Goal: Task Accomplishment & Management: Manage account settings

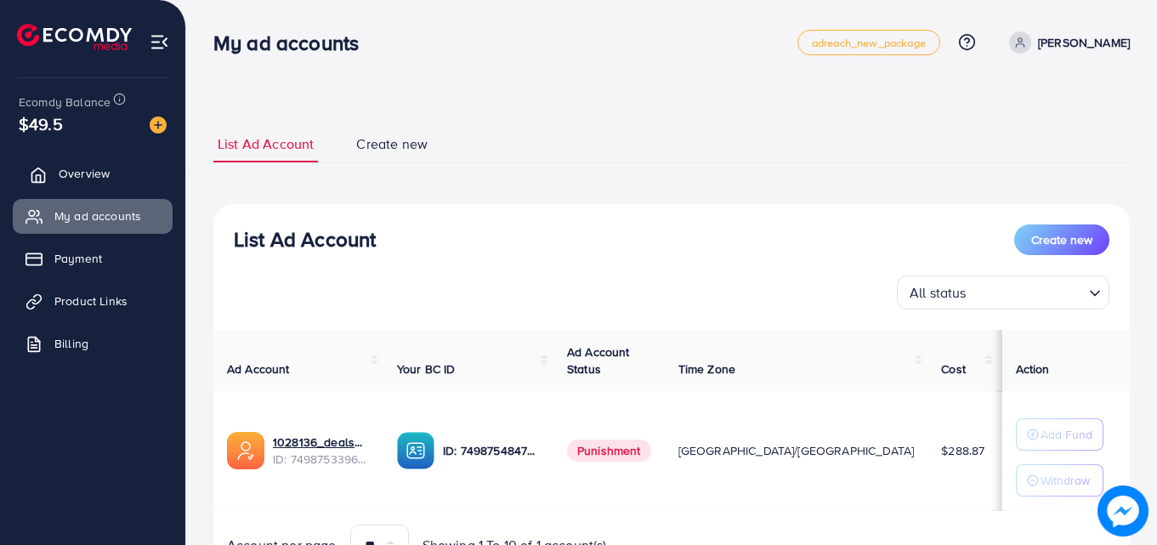
click at [97, 174] on span "Overview" at bounding box center [84, 173] width 51 height 17
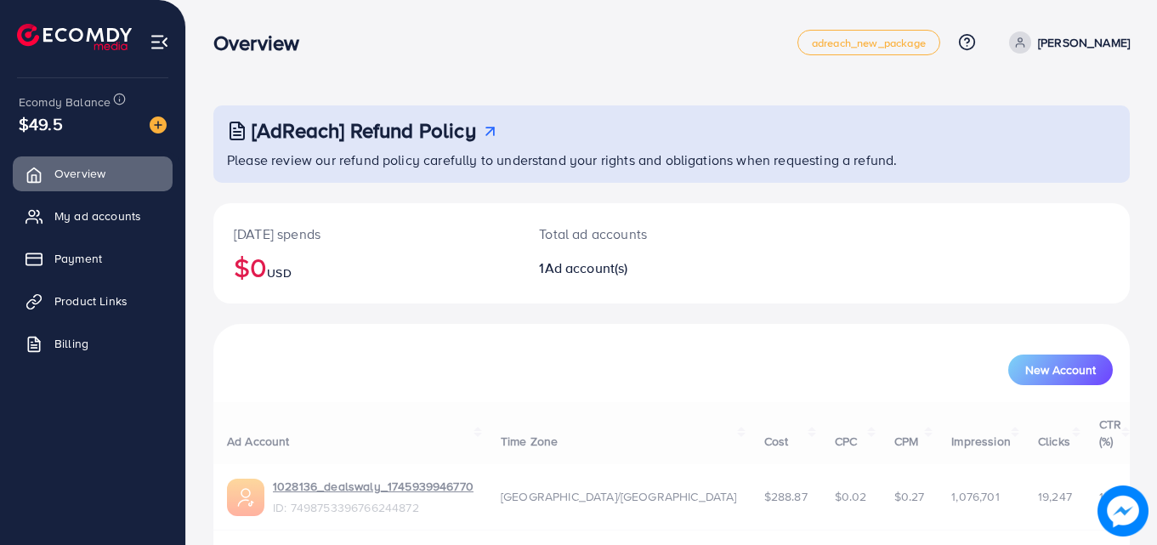
scroll to position [40, 0]
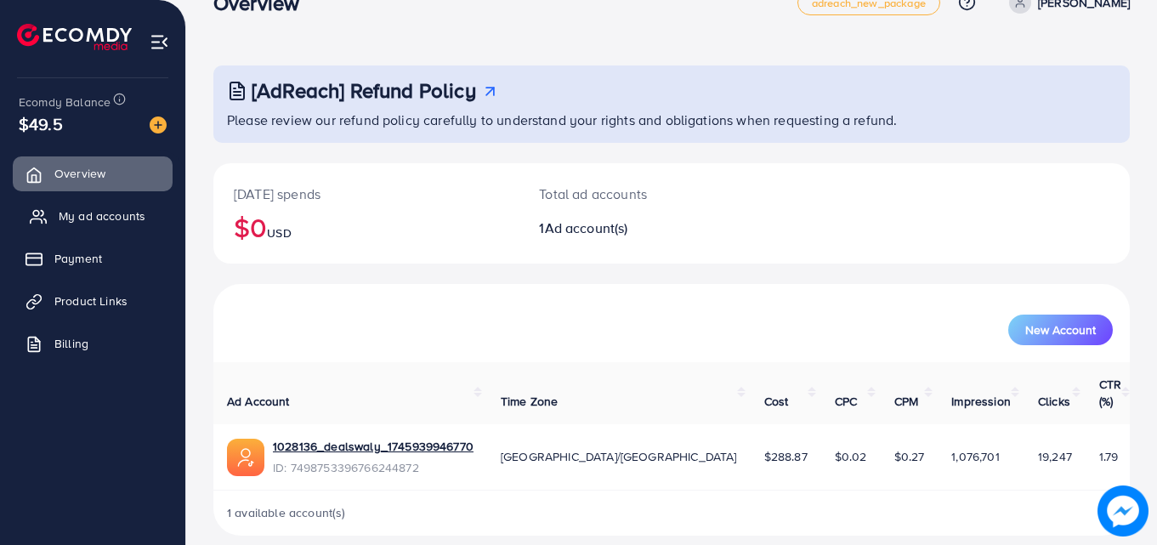
click at [129, 227] on link "My ad accounts" at bounding box center [93, 216] width 160 height 34
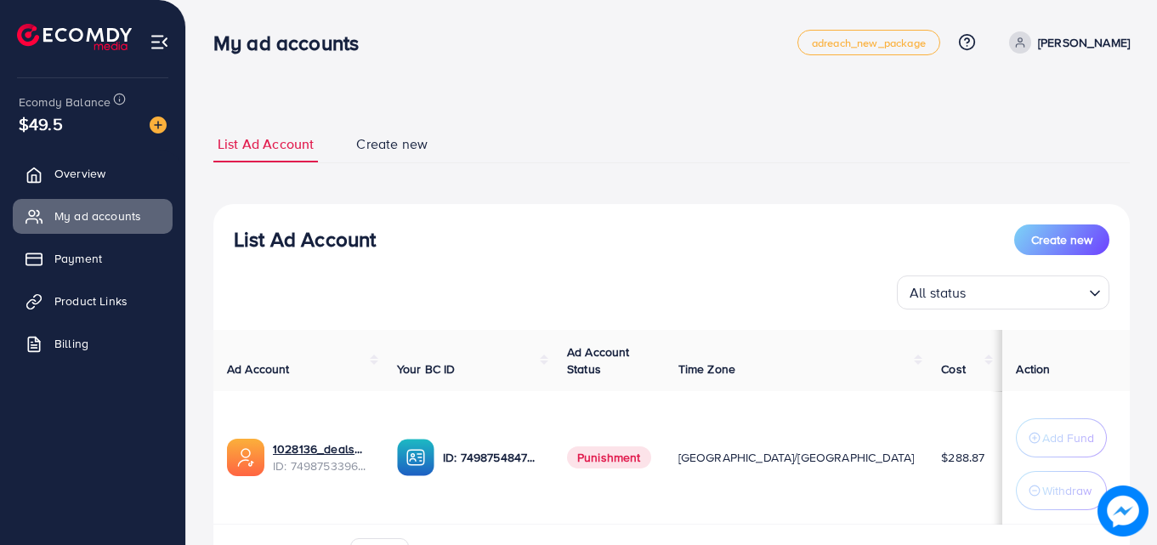
scroll to position [102, 0]
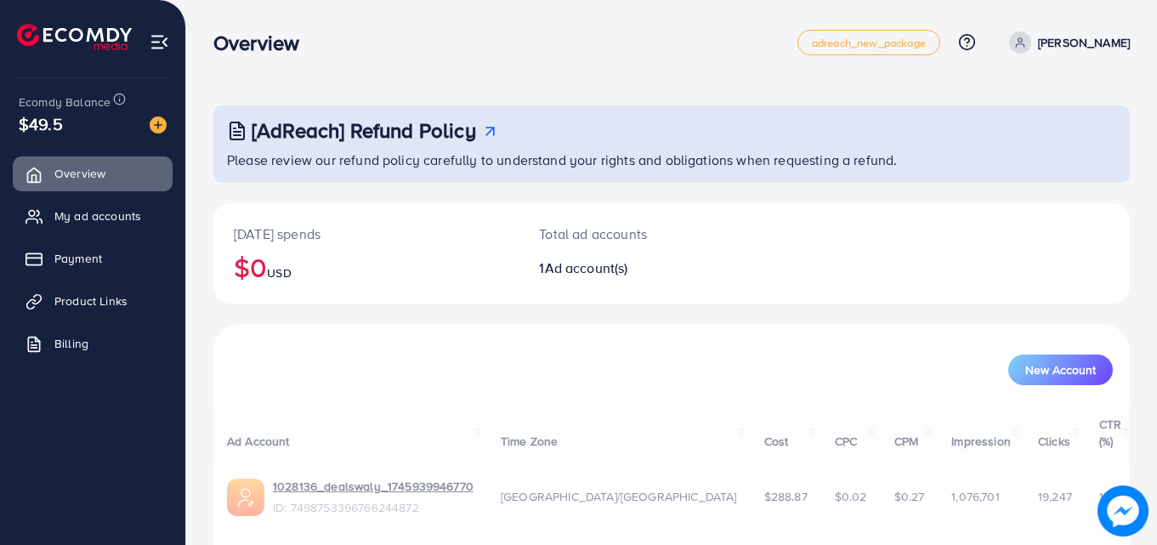
scroll to position [40, 0]
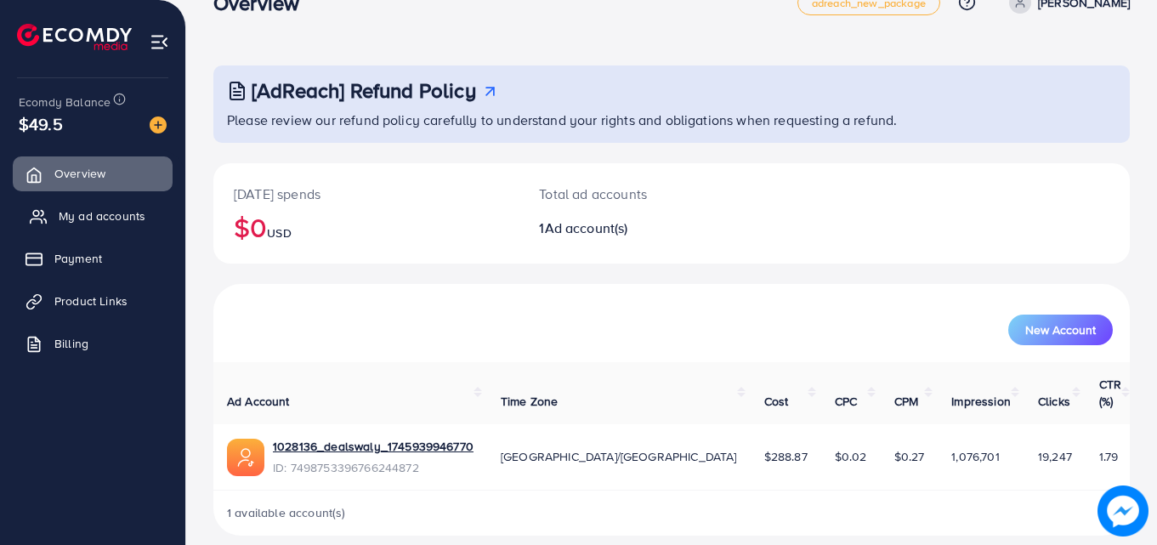
click at [94, 208] on span "My ad accounts" at bounding box center [102, 215] width 87 height 17
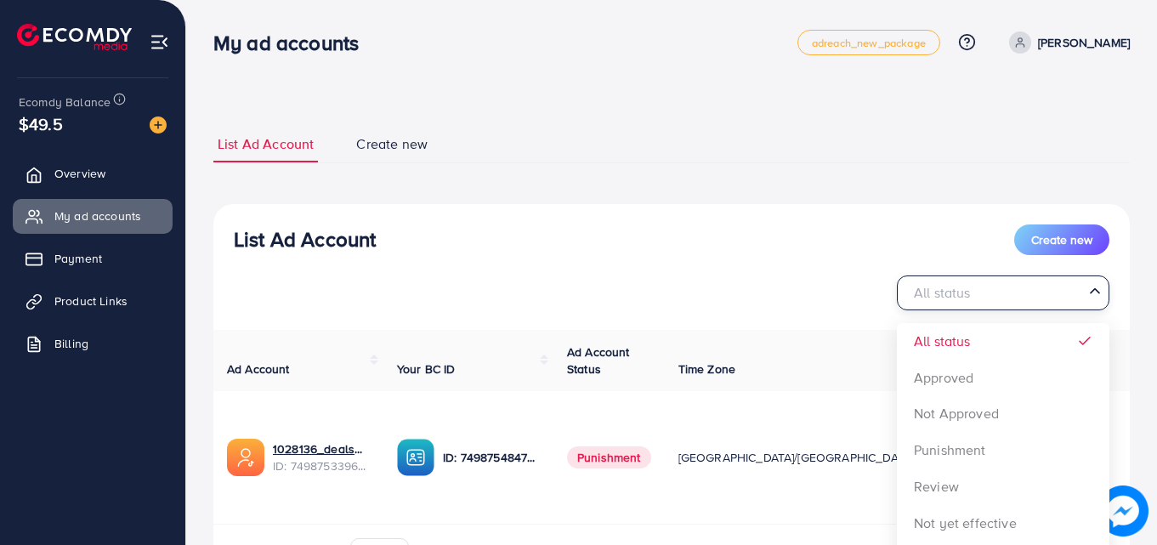
click at [1046, 291] on input "Search for option" at bounding box center [994, 293] width 178 height 26
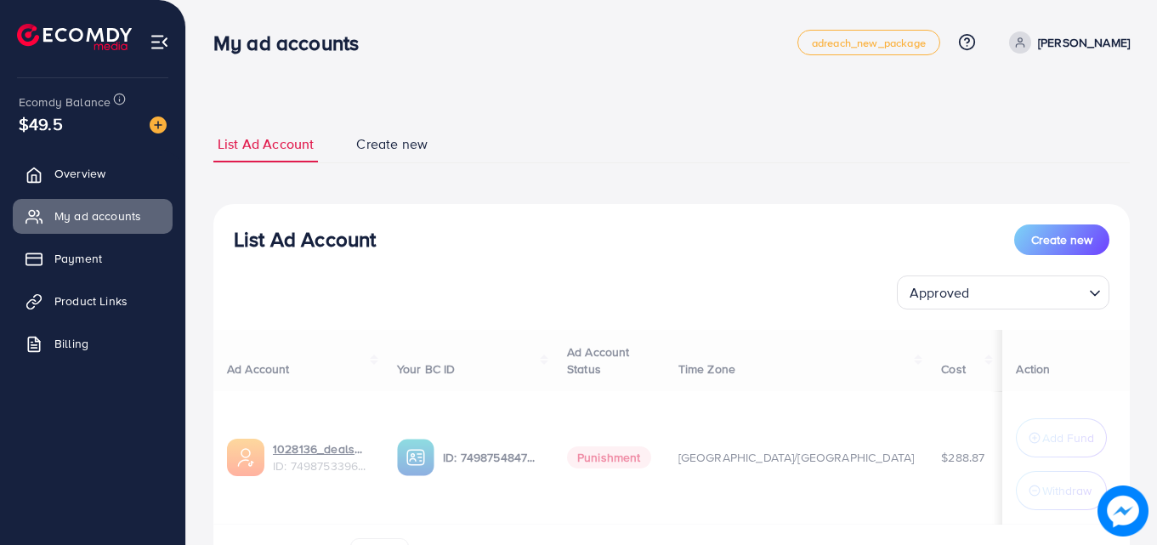
click at [944, 372] on div "List Ad Account Create new Approved Loading... All status Approved Not Approved…" at bounding box center [671, 402] width 916 height 396
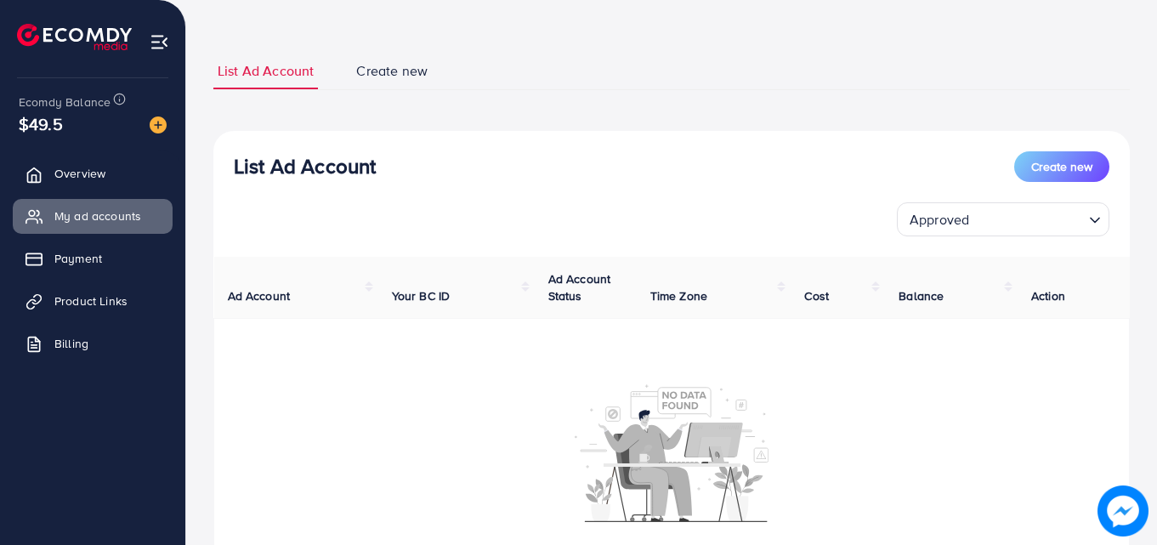
scroll to position [78, 0]
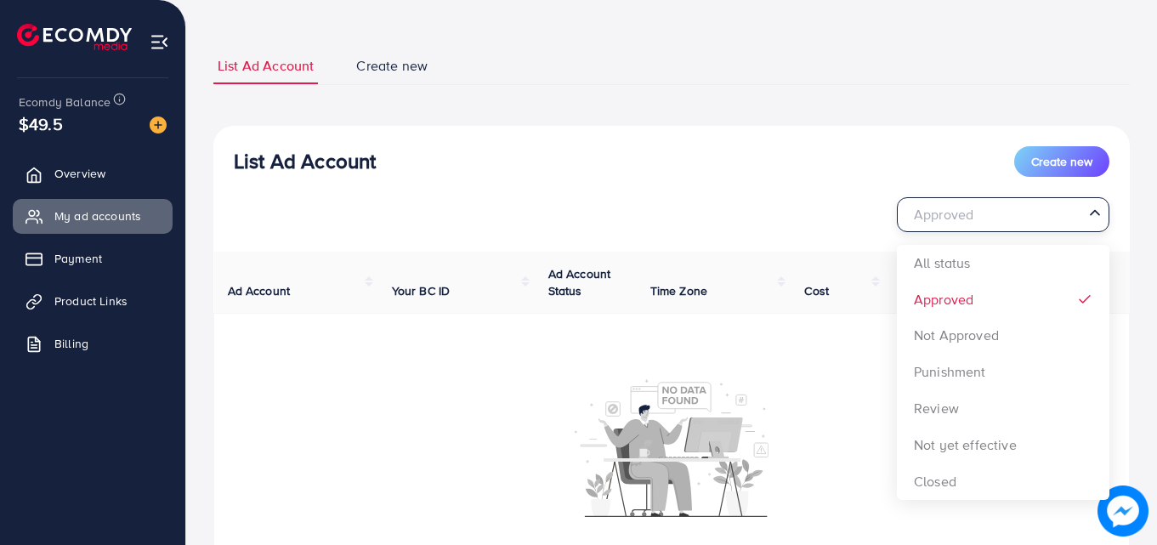
click at [1068, 214] on input "Search for option" at bounding box center [994, 214] width 178 height 26
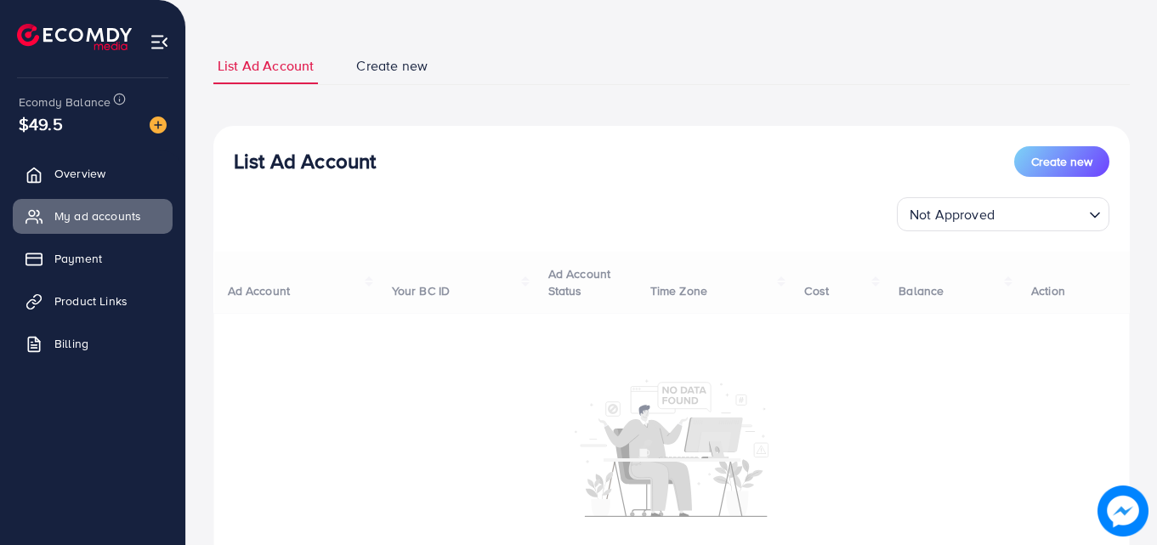
click at [1017, 333] on div "List Ad Account Create new Not Approved Loading... All status Approved Not Appr…" at bounding box center [671, 391] width 916 height 531
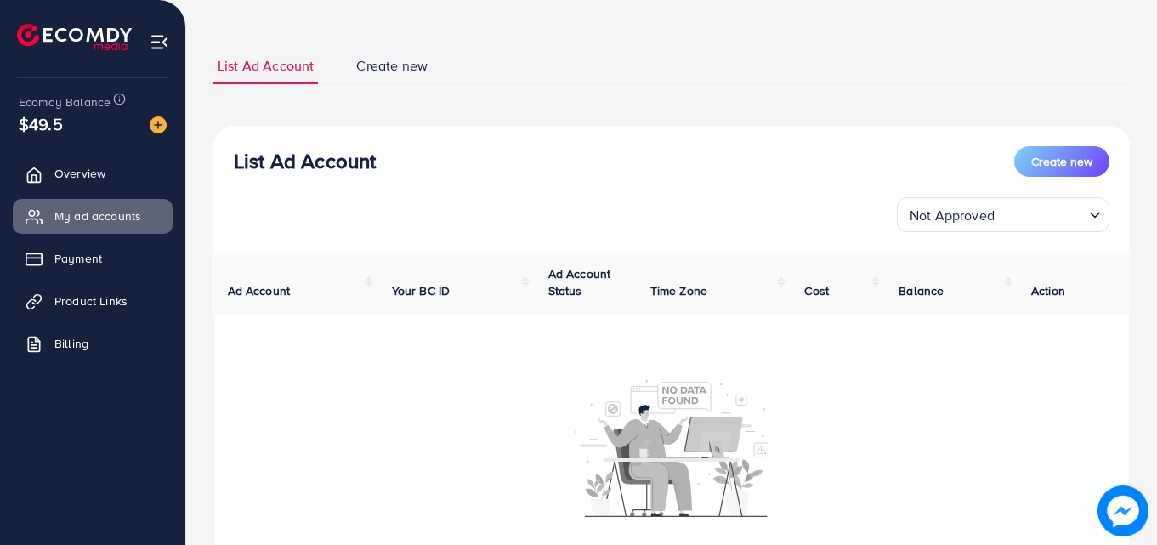
click at [1050, 216] on input "Search for option" at bounding box center [1041, 214] width 82 height 26
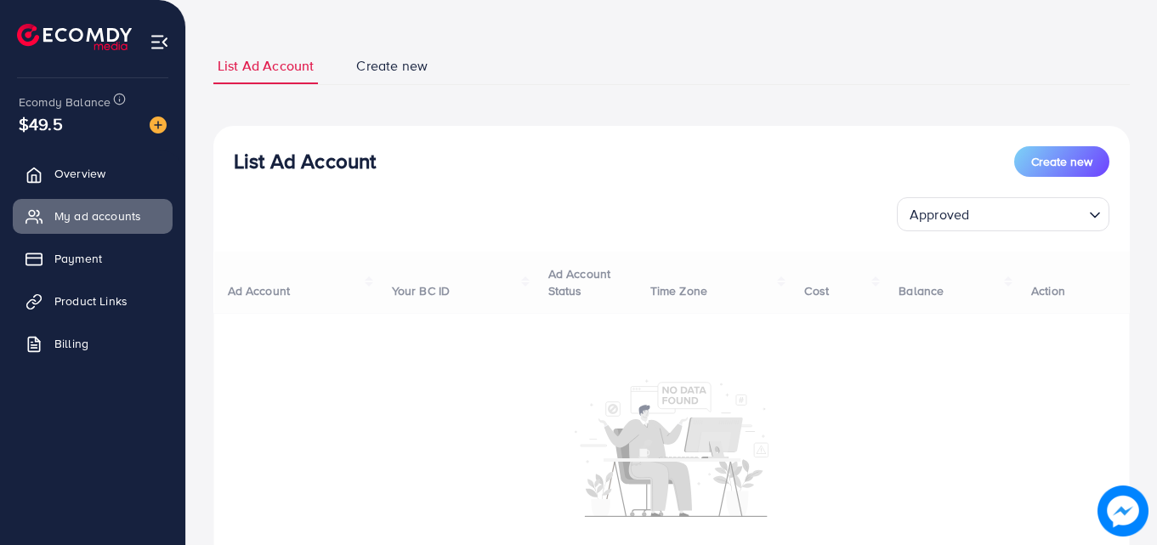
click at [974, 302] on div "List Ad Account Create new Approved Loading... All status Approved Not Approved…" at bounding box center [671, 391] width 916 height 531
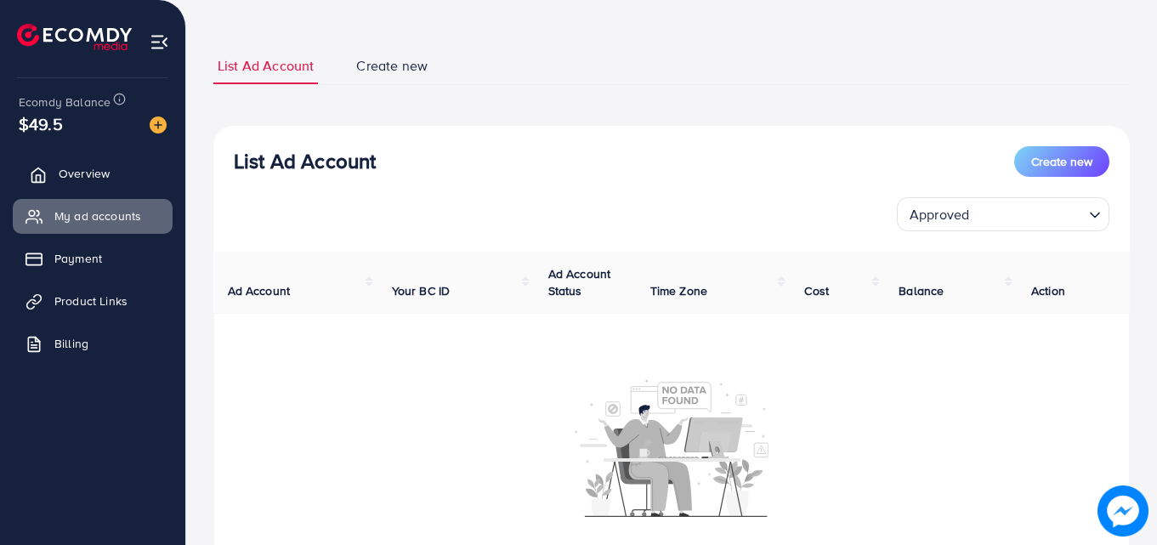
click at [69, 173] on span "Overview" at bounding box center [84, 173] width 51 height 17
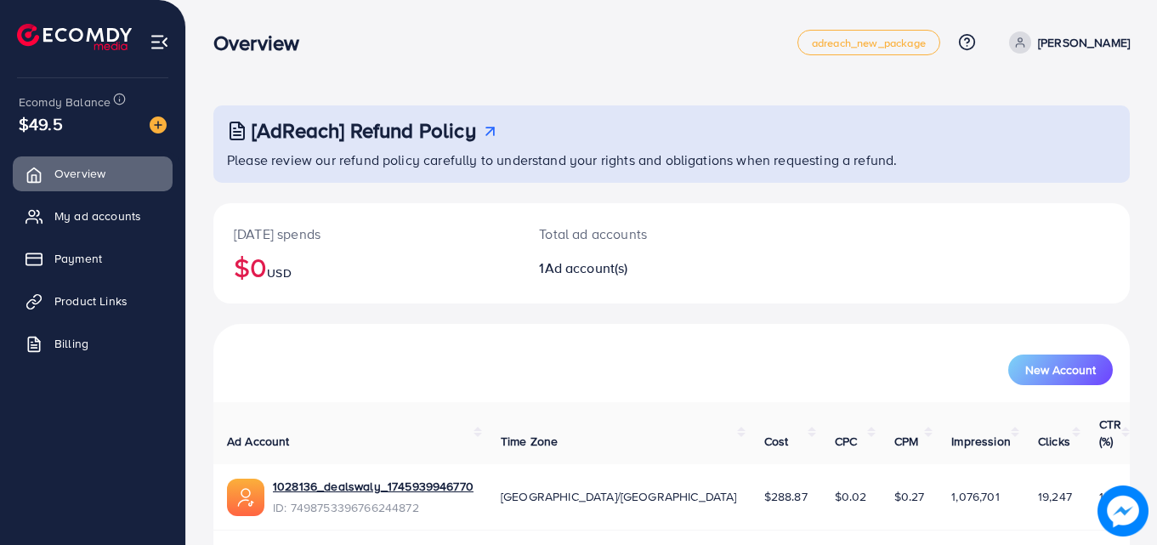
scroll to position [40, 0]
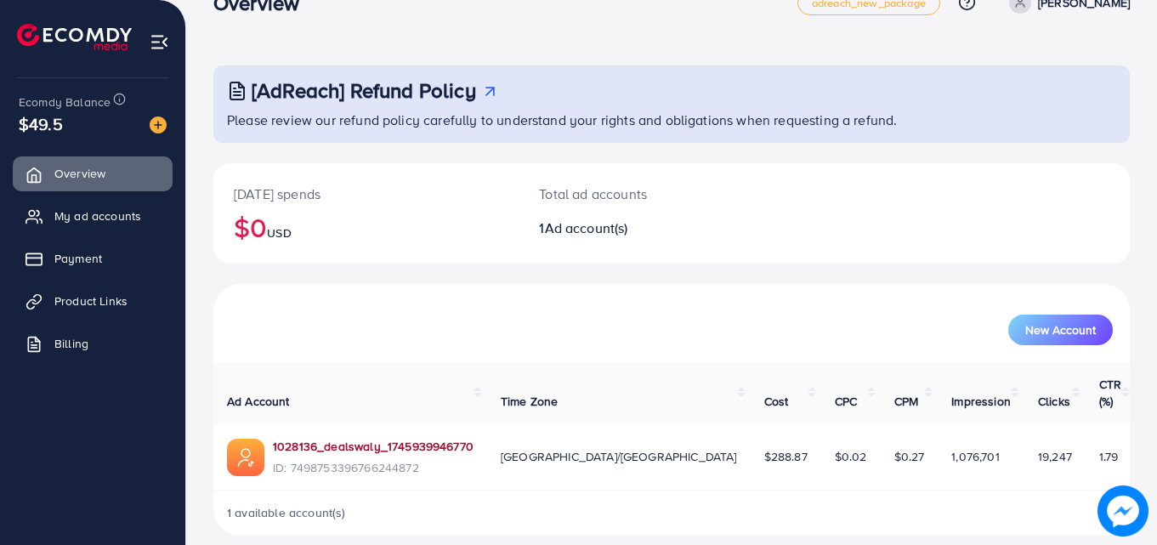
click at [381, 438] on link "1028136_dealswaly_1745939946770" at bounding box center [373, 446] width 201 height 17
